Goal: Task Accomplishment & Management: Use online tool/utility

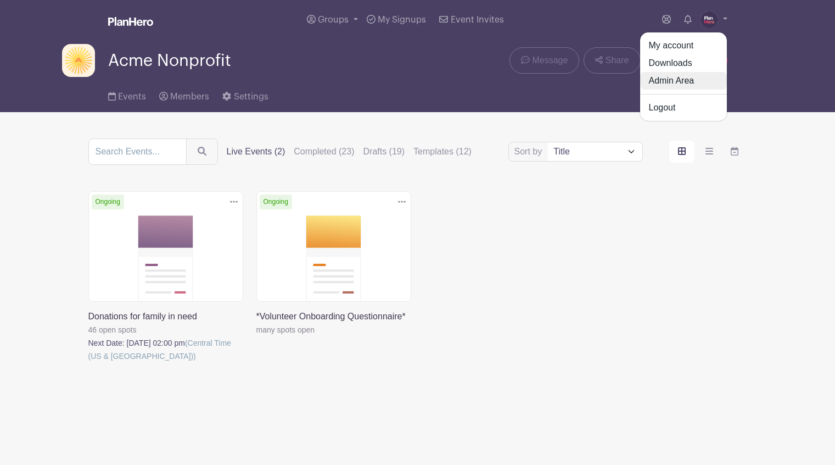
click at [689, 81] on link "Admin Area" at bounding box center [683, 81] width 87 height 18
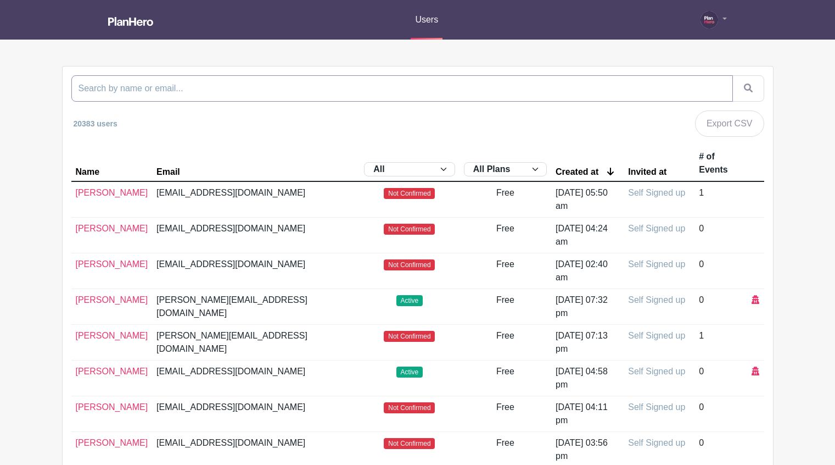
click at [328, 93] on input "search" at bounding box center [402, 88] width 662 height 26
type input "namk"
click at [733, 75] on button "submit" at bounding box center [749, 88] width 32 height 26
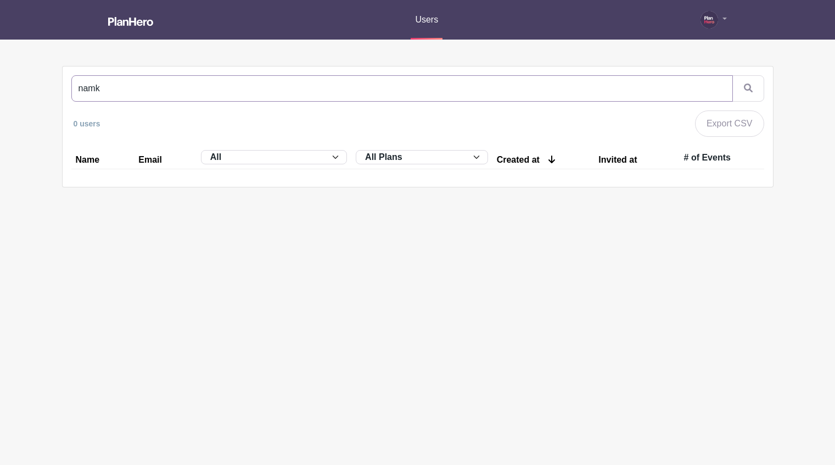
drag, startPoint x: 103, startPoint y: 87, endPoint x: 49, endPoint y: 86, distance: 54.4
click at [49, 87] on main "Users My account Admin Area Downloads Logout [GEOGRAPHIC_DATA] 0 users Export C…" at bounding box center [417, 128] width 835 height 256
type input "bridgem"
click at [733, 75] on button "submit" at bounding box center [749, 88] width 32 height 26
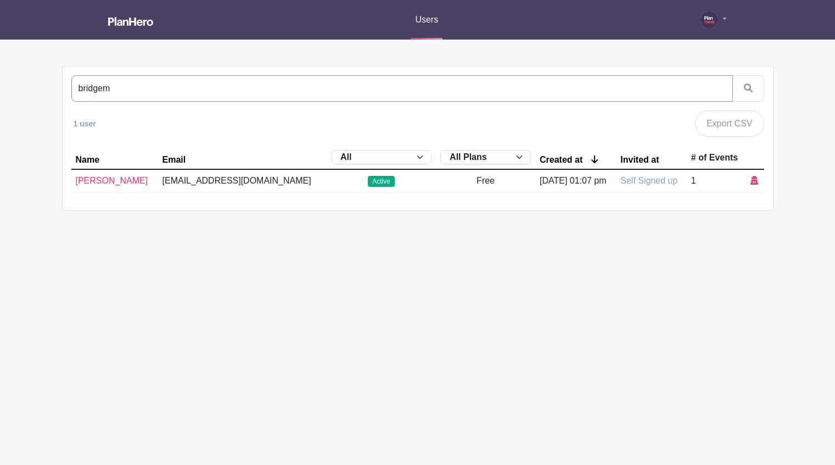
click at [77, 88] on input "bridgem" at bounding box center [402, 88] width 662 height 26
click at [136, 92] on input "@bridgem" at bounding box center [402, 88] width 662 height 26
type input "@bridgem"
click at [748, 87] on icon "submit" at bounding box center [748, 87] width 9 height 9
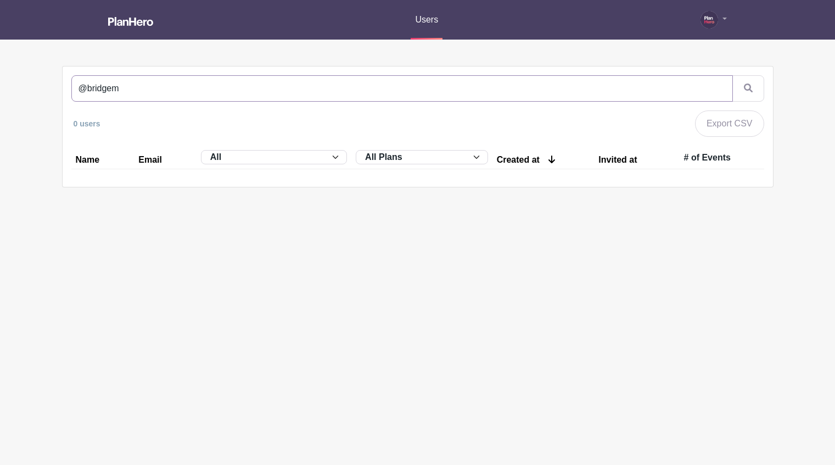
click at [110, 90] on input "@bridgem" at bounding box center [402, 88] width 662 height 26
type input "@bridgesm"
click at [748, 87] on icon "submit" at bounding box center [748, 87] width 9 height 9
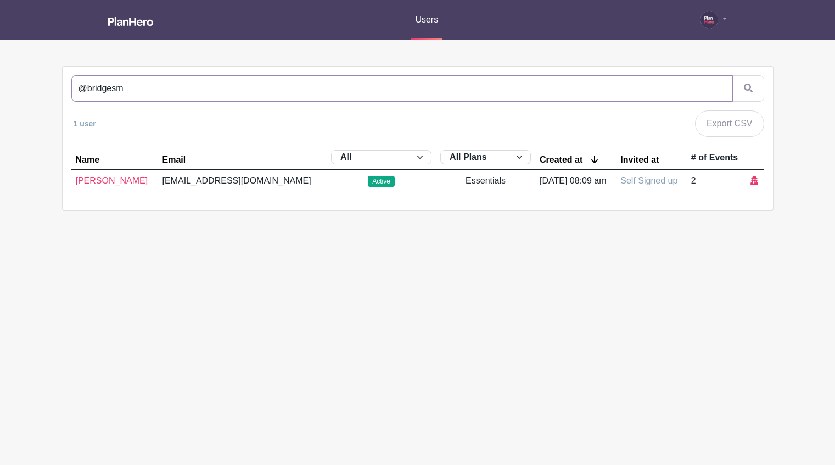
drag, startPoint x: 133, startPoint y: 93, endPoint x: 49, endPoint y: 86, distance: 83.7
click at [49, 86] on main "Users My account Admin Area Downloads Logout @bridgesm 1 user Export CSV Name E…" at bounding box center [417, 139] width 835 height 279
type input "lowpc"
click at [733, 75] on button "submit" at bounding box center [749, 88] width 32 height 26
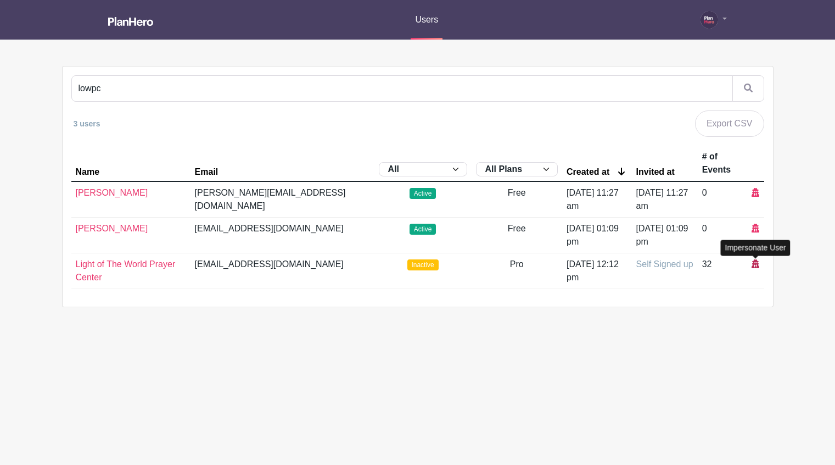
click at [756, 264] on icon at bounding box center [756, 263] width 8 height 9
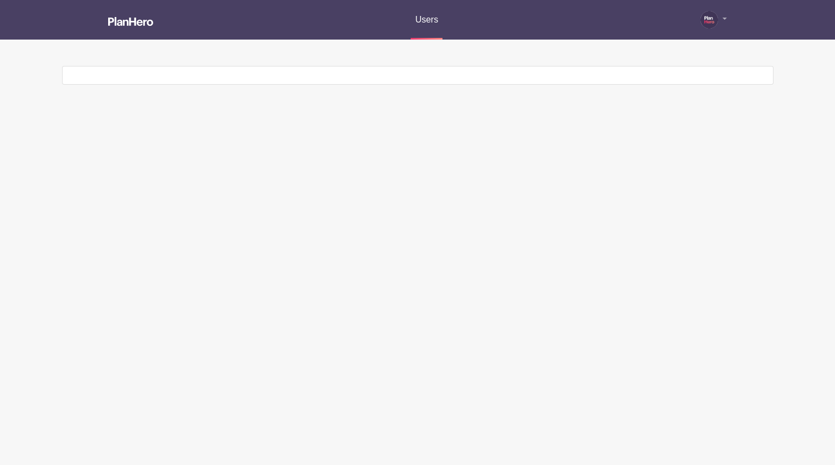
click at [288, 83] on div at bounding box center [418, 75] width 711 height 18
click at [141, 26] on link at bounding box center [130, 22] width 45 height 19
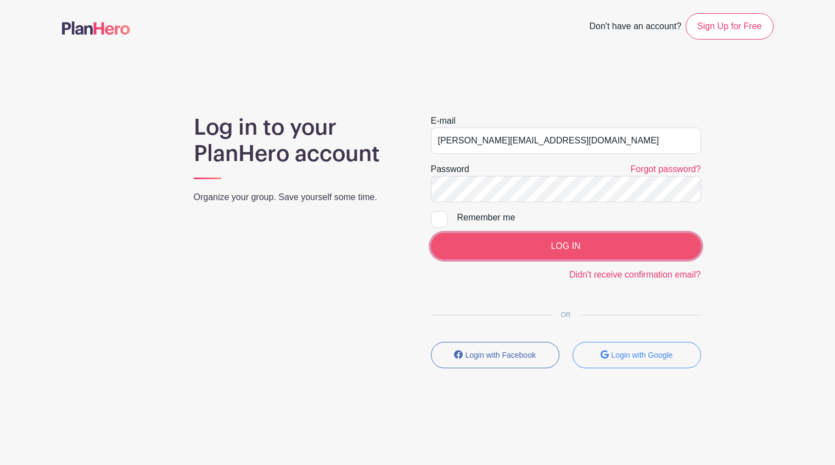
click at [513, 253] on input "LOG IN" at bounding box center [566, 246] width 270 height 26
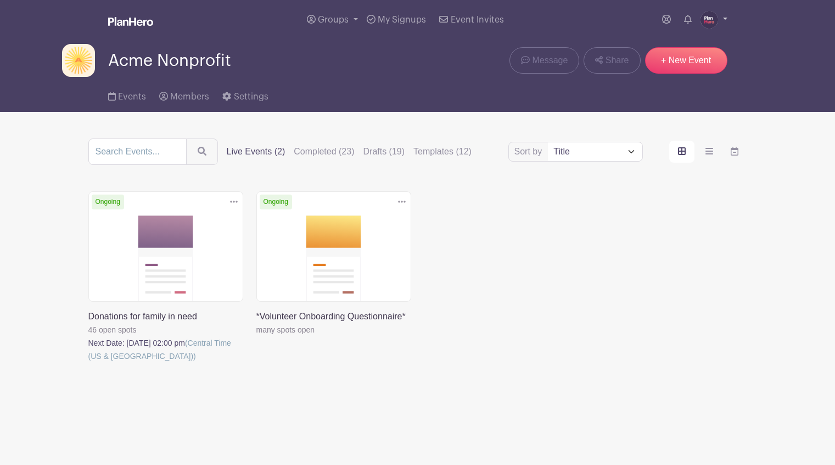
click at [706, 18] on img at bounding box center [710, 20] width 18 height 18
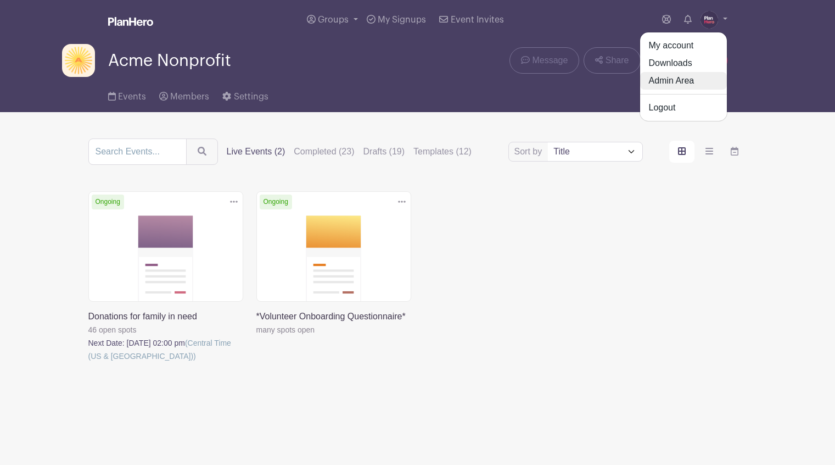
click at [683, 77] on link "Admin Area" at bounding box center [683, 81] width 87 height 18
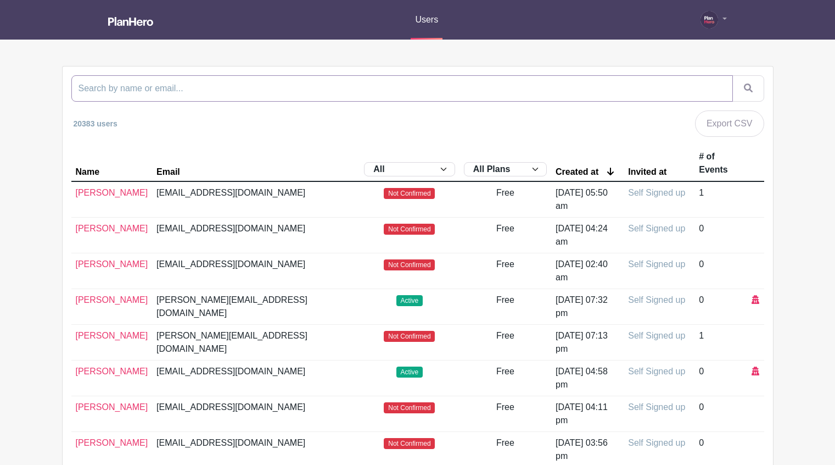
click at [478, 80] on input "search" at bounding box center [402, 88] width 662 height 26
type input "pinkpen"
click at [733, 75] on button "submit" at bounding box center [749, 88] width 32 height 26
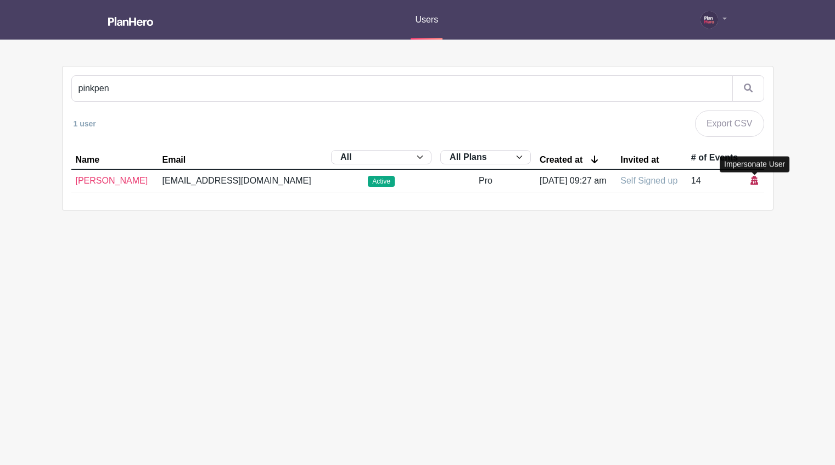
click at [755, 180] on icon at bounding box center [755, 180] width 8 height 9
